Goal: Find contact information: Find contact information

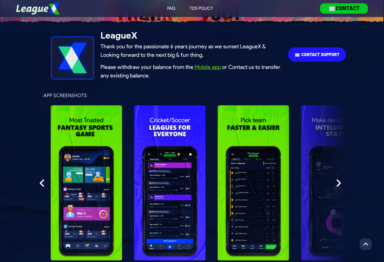
scroll to position [91, 0]
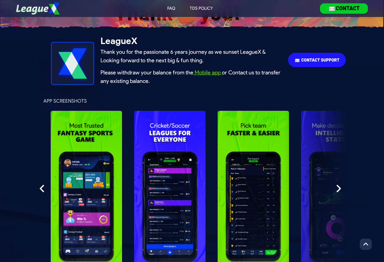
click at [304, 60] on img at bounding box center [317, 59] width 58 height 15
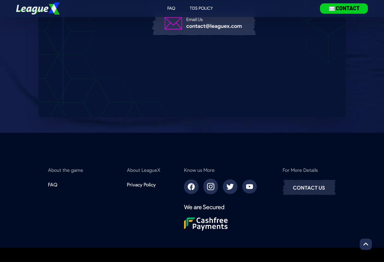
scroll to position [206, 0]
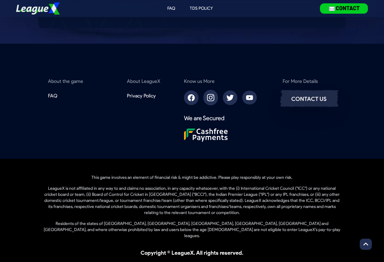
click at [318, 96] on img at bounding box center [309, 98] width 59 height 19
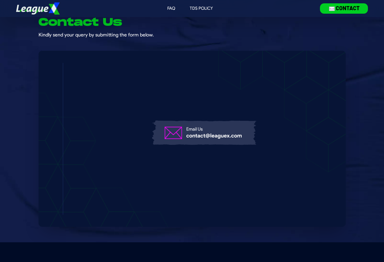
scroll to position [0, 0]
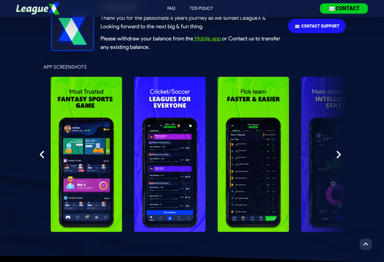
scroll to position [152, 0]
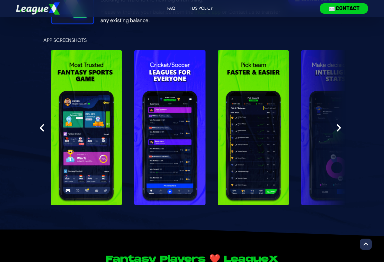
click at [42, 127] on img at bounding box center [42, 128] width 5 height 10
click at [337, 129] on img at bounding box center [338, 128] width 5 height 10
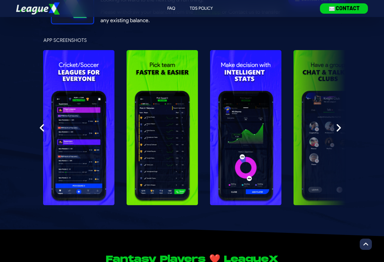
click at [337, 129] on img at bounding box center [338, 128] width 5 height 10
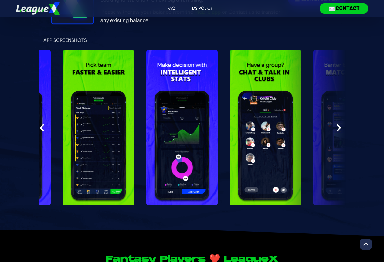
scroll to position [0, 182]
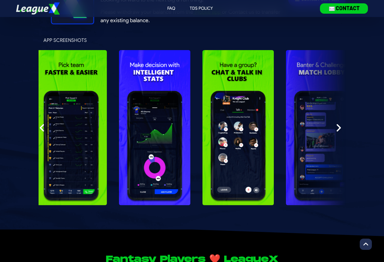
click at [337, 129] on img at bounding box center [338, 128] width 5 height 10
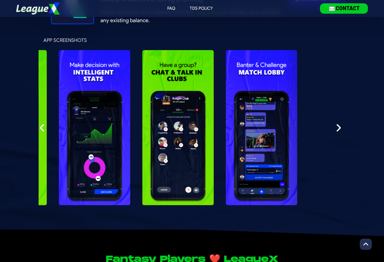
click at [337, 129] on img at bounding box center [338, 128] width 5 height 10
click at [40, 126] on img at bounding box center [42, 128] width 5 height 10
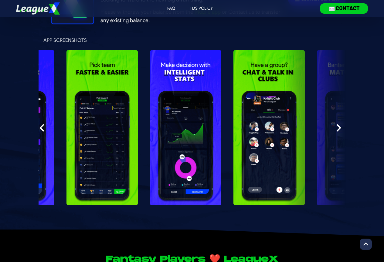
click at [40, 126] on img at bounding box center [42, 128] width 5 height 10
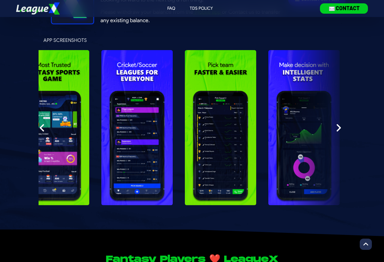
scroll to position [0, 0]
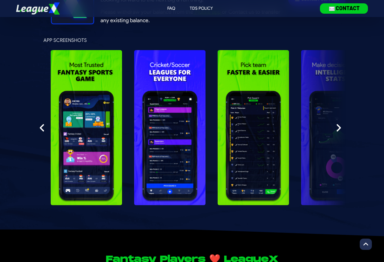
click at [40, 126] on img at bounding box center [42, 128] width 5 height 10
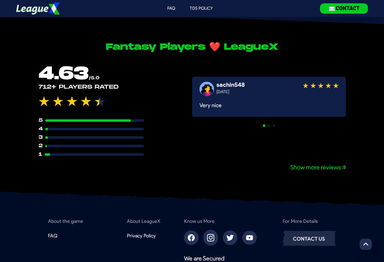
scroll to position [364, 0]
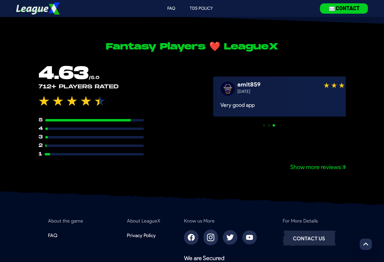
click at [175, 118] on div "4.63 /5.0 712 + Players rated 5 4 3 2 1 sachin548 [DATE] Very nice indianvishal…" at bounding box center [192, 110] width 307 height 93
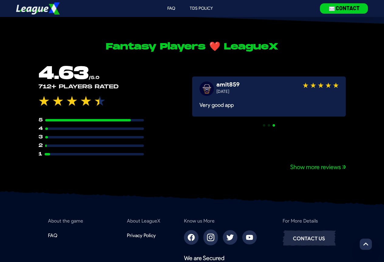
click at [65, 223] on p "About the game" at bounding box center [65, 220] width 35 height 7
click at [61, 223] on p "About the game" at bounding box center [65, 220] width 35 height 7
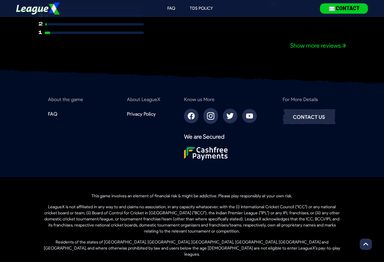
scroll to position [504, 0]
